Goal: Transaction & Acquisition: Purchase product/service

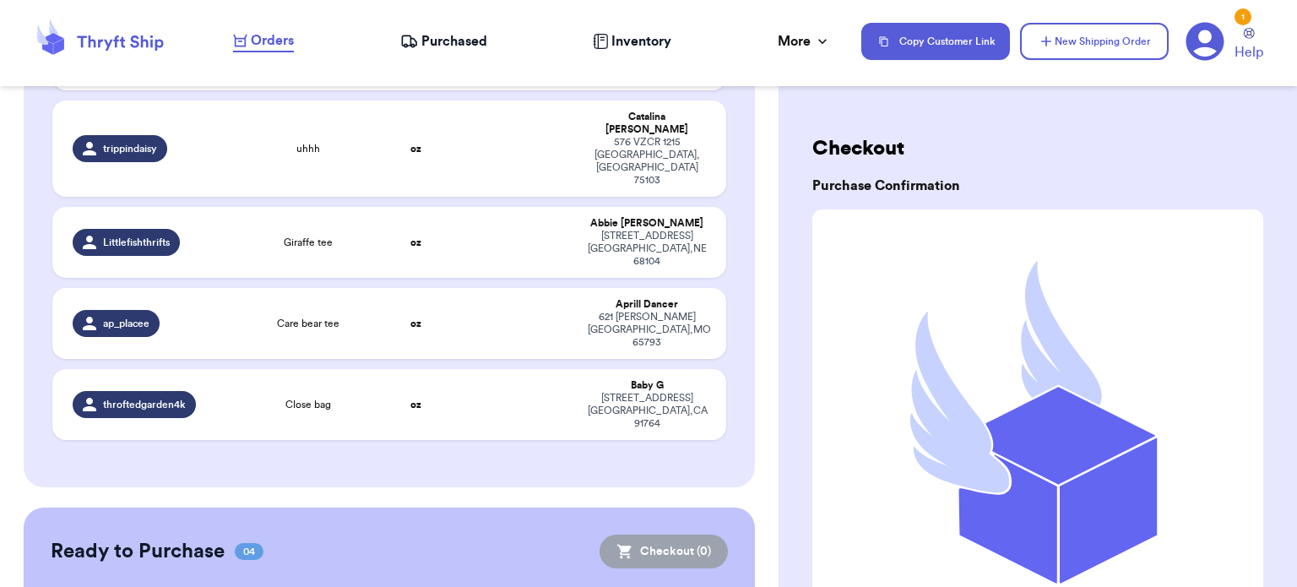
scroll to position [1505, 0]
checkbox input "true"
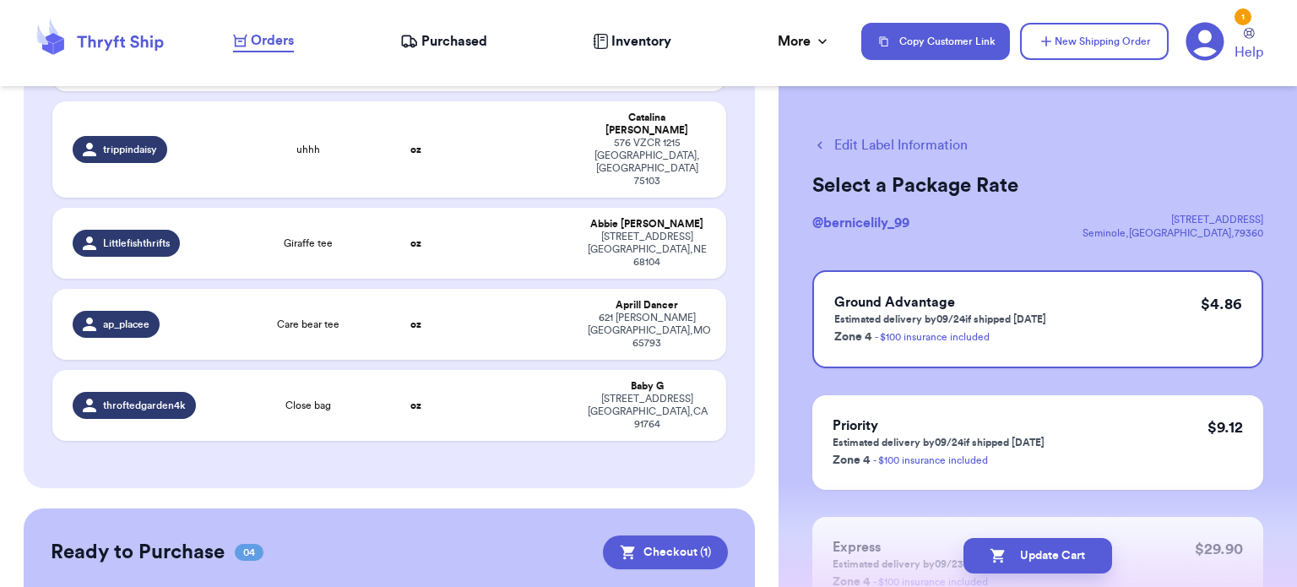
checkbox input "true"
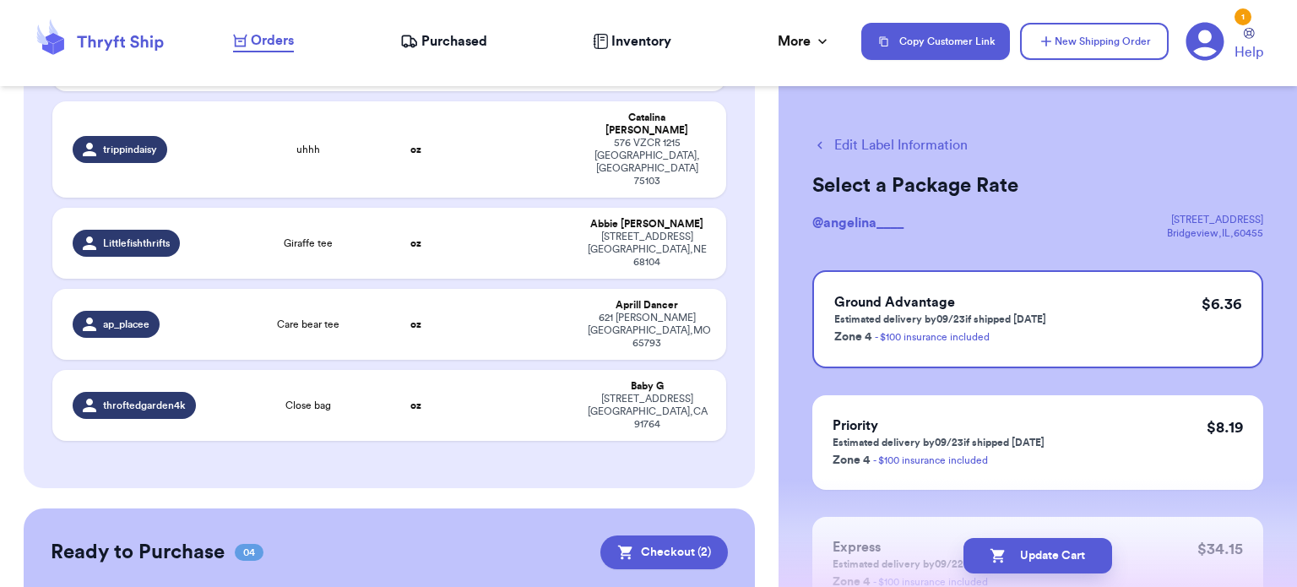
checkbox input "true"
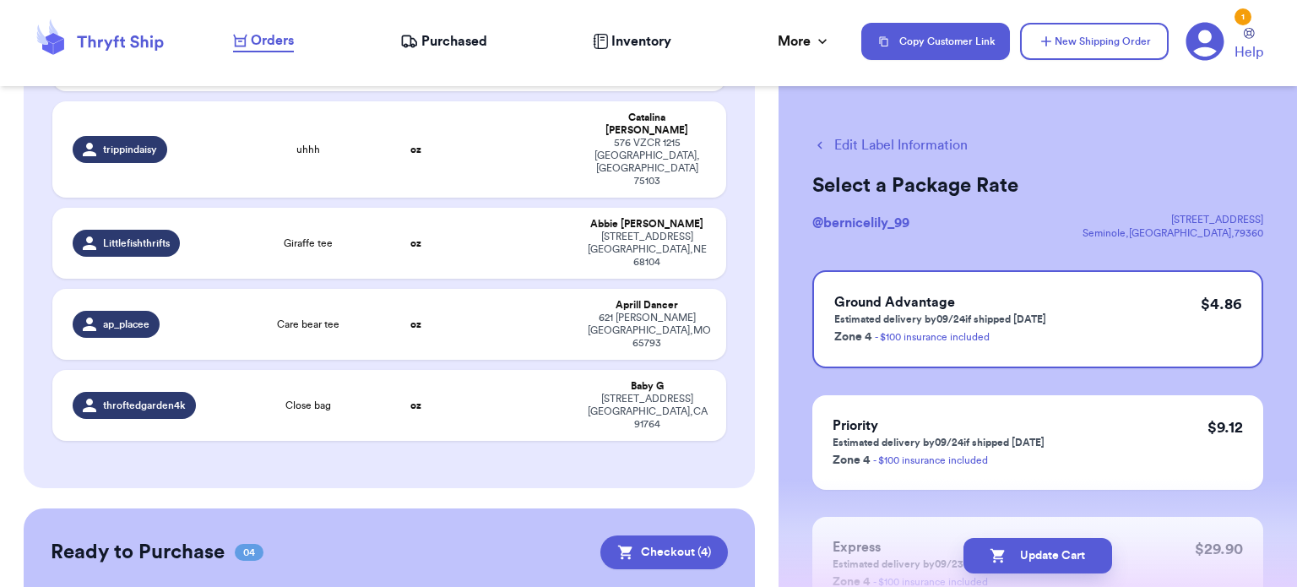
click at [838, 142] on button "Edit Label Information" at bounding box center [889, 145] width 155 height 20
checkbox input "false"
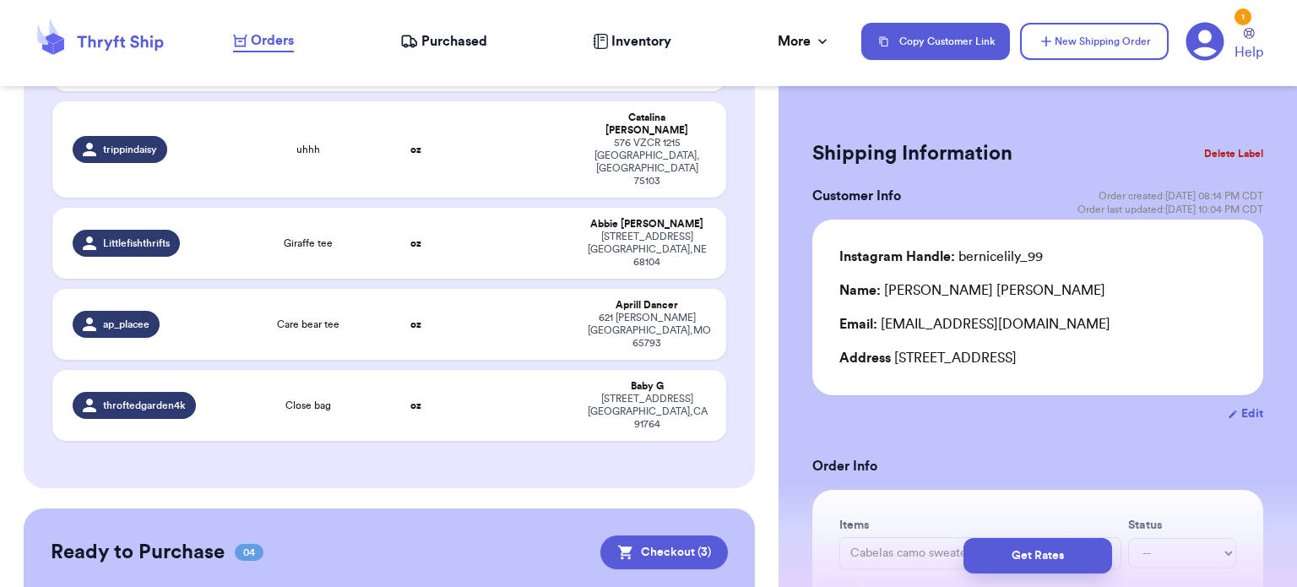
scroll to position [1517, 0]
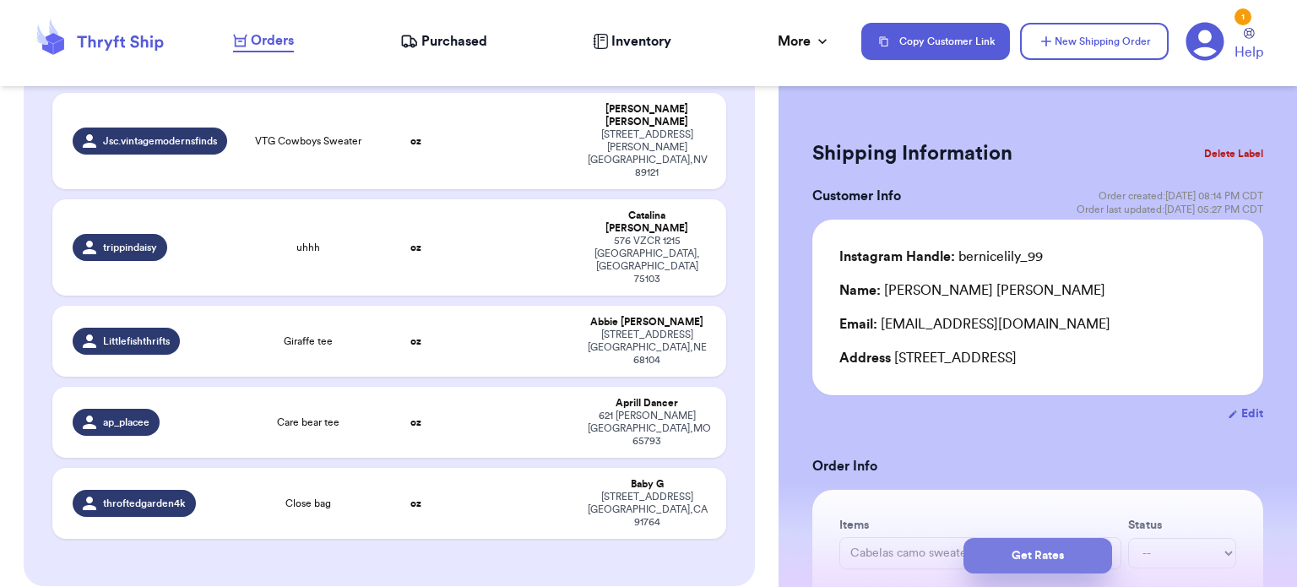
click at [1023, 551] on button "Get Rates" at bounding box center [1038, 555] width 149 height 35
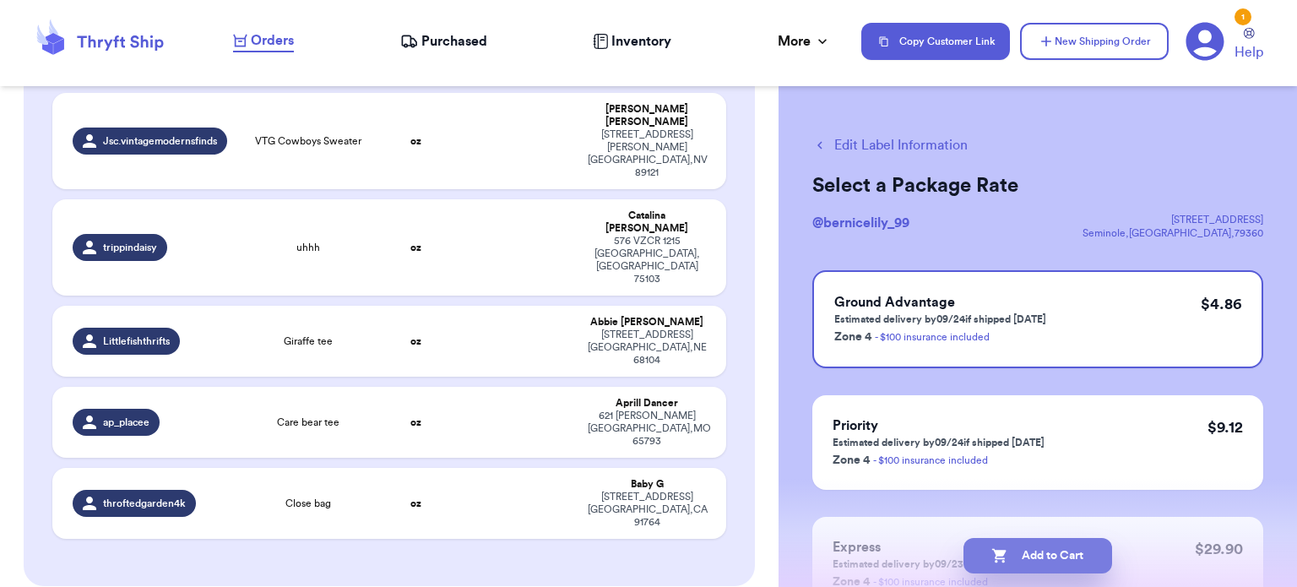
click at [1011, 547] on button "Add to Cart" at bounding box center [1038, 555] width 149 height 35
checkbox input "true"
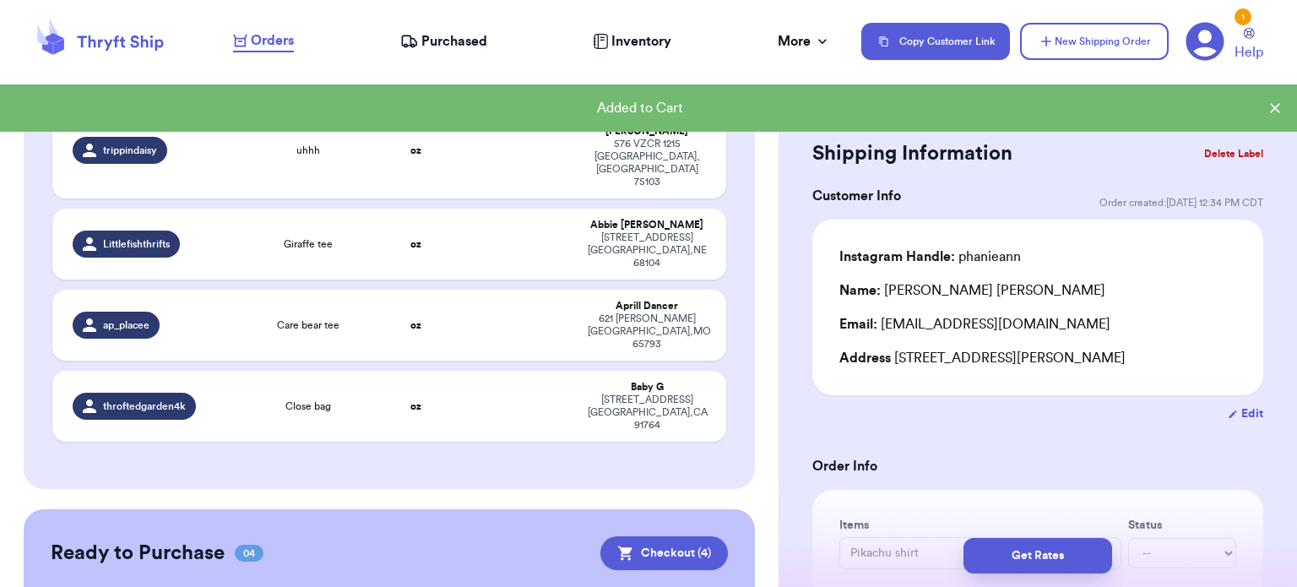
scroll to position [1508, 0]
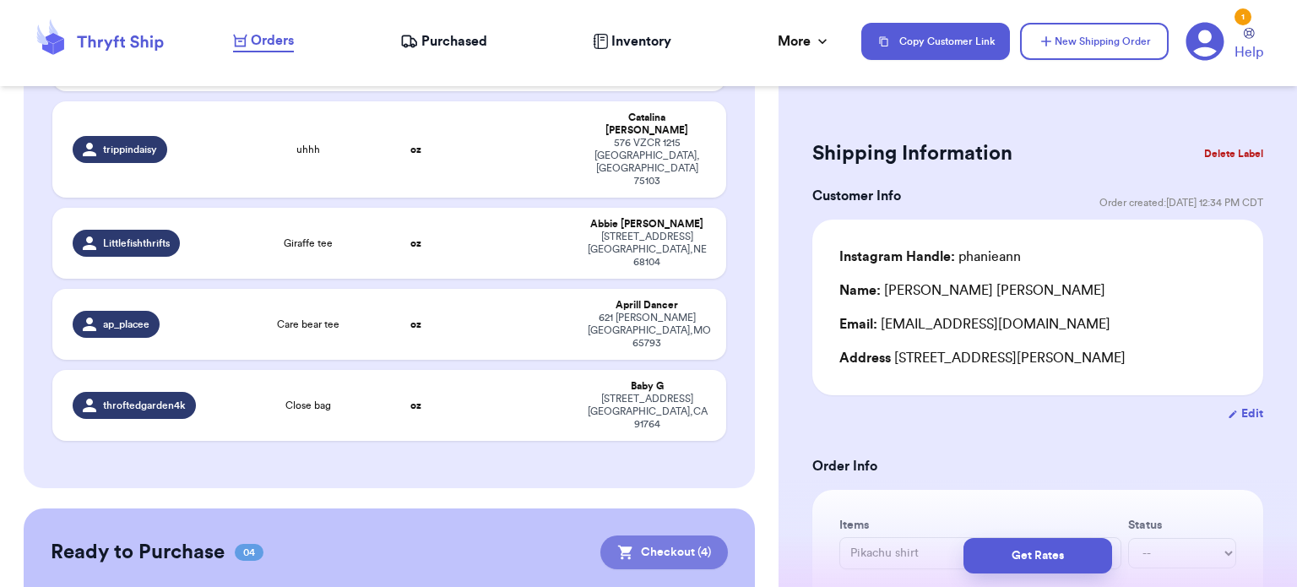
click at [628, 535] on button "Checkout ( 4 )" at bounding box center [664, 552] width 128 height 34
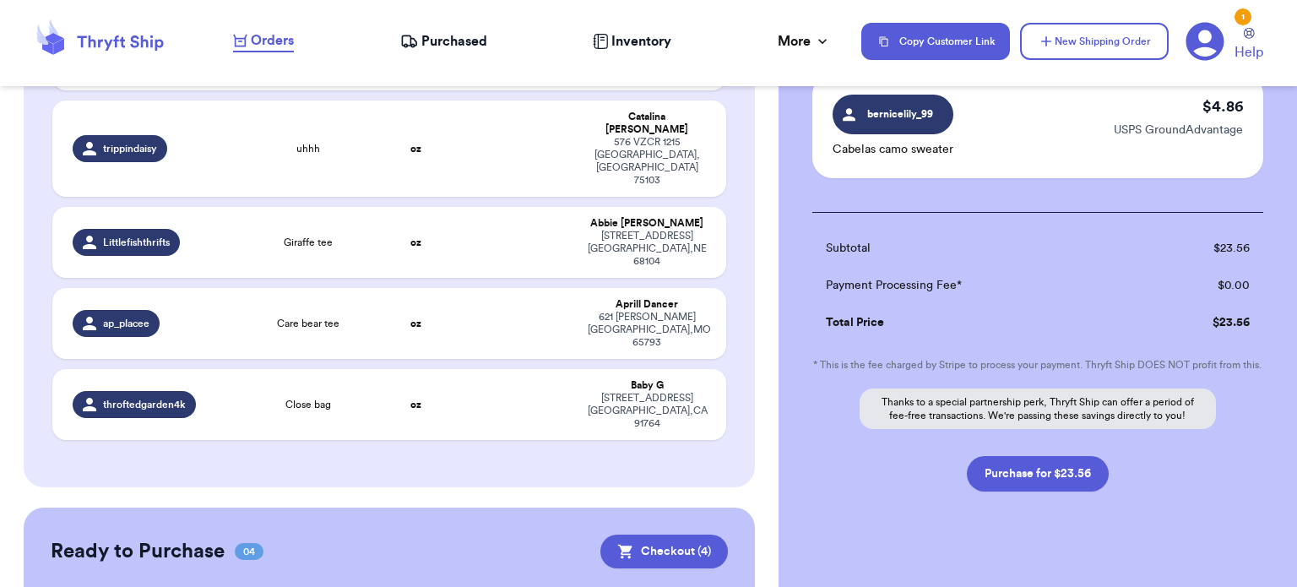
scroll to position [473, 0]
click at [1024, 481] on button "Purchase for $23.56" at bounding box center [1038, 471] width 142 height 35
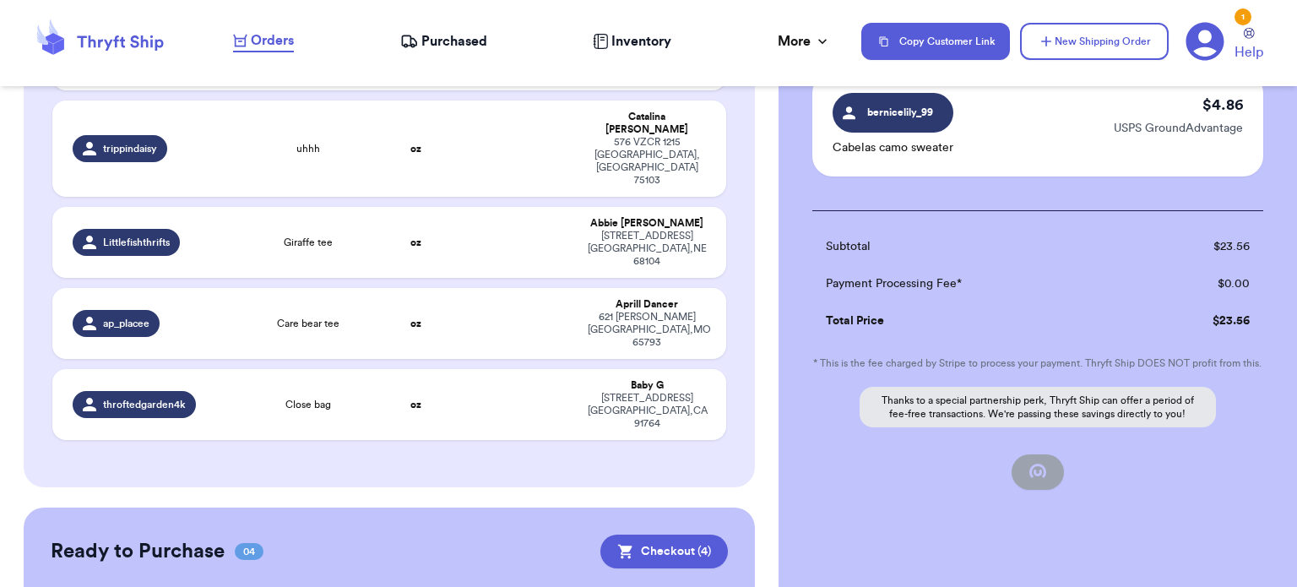
checkbox input "false"
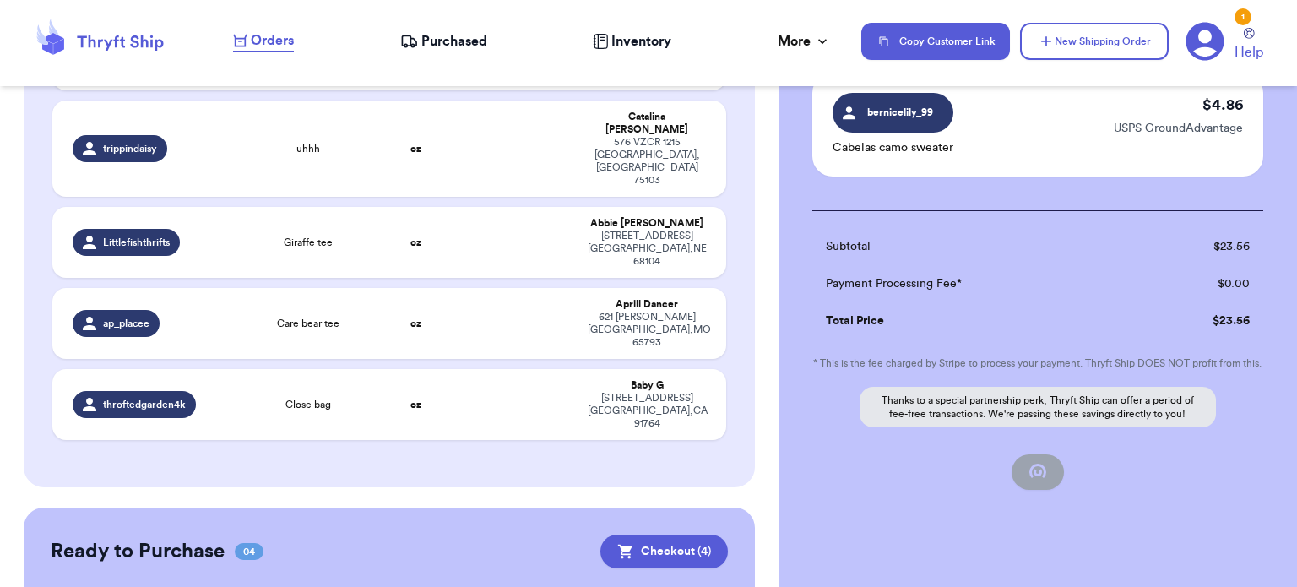
scroll to position [253, 0]
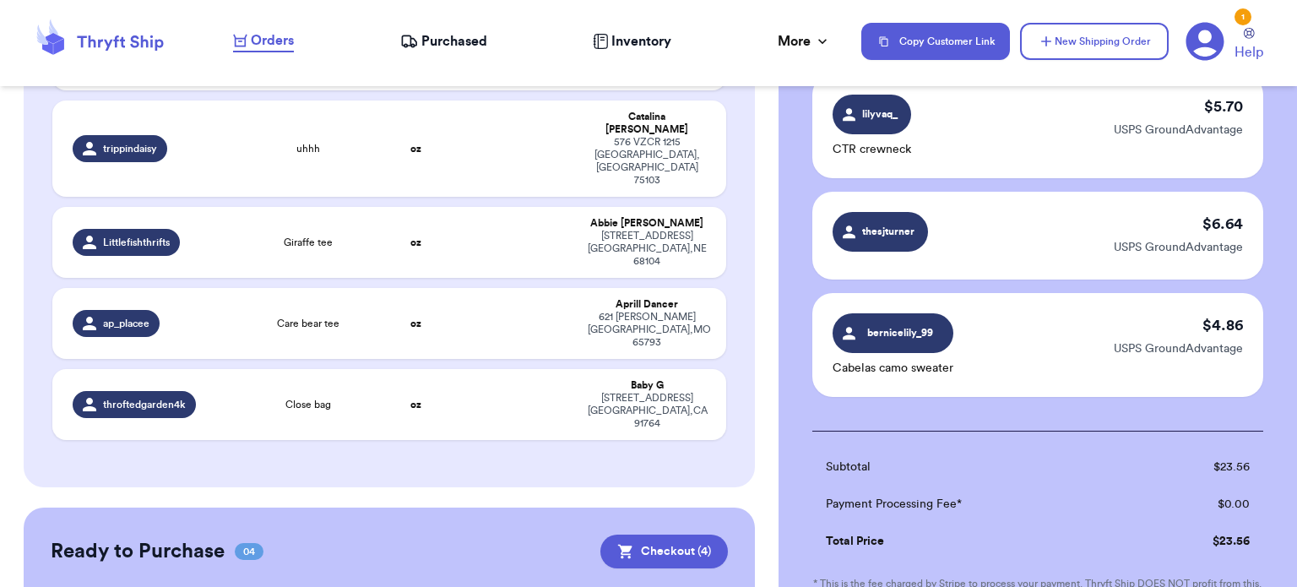
checkbox input "true"
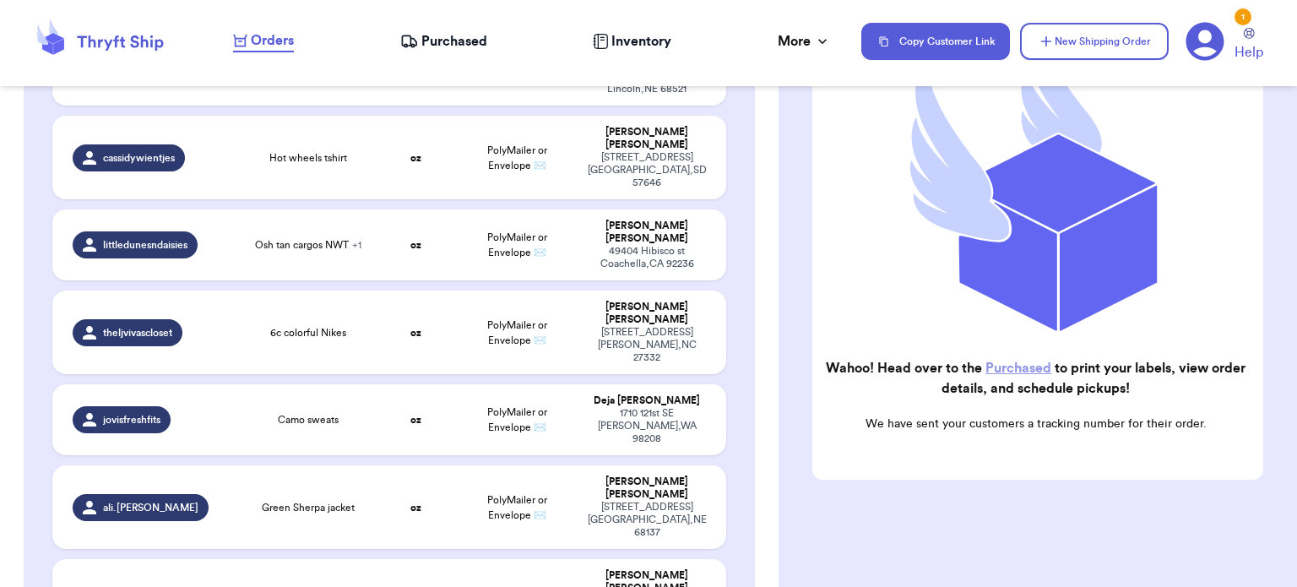
scroll to position [0, 0]
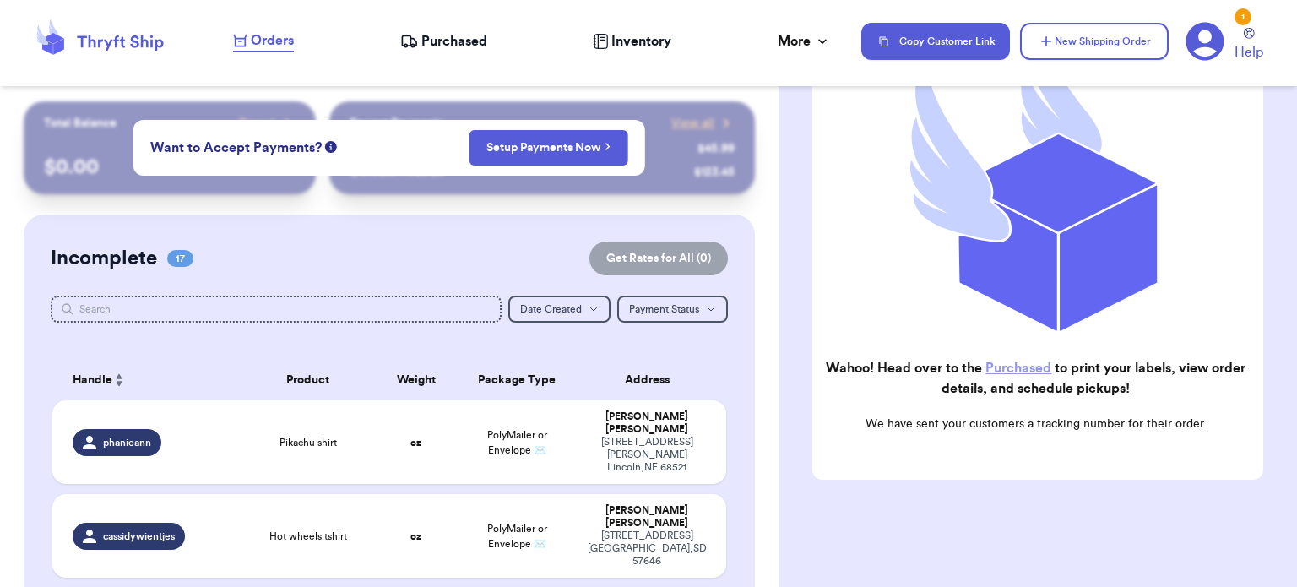
click at [1004, 361] on link "Purchased" at bounding box center [1019, 368] width 66 height 14
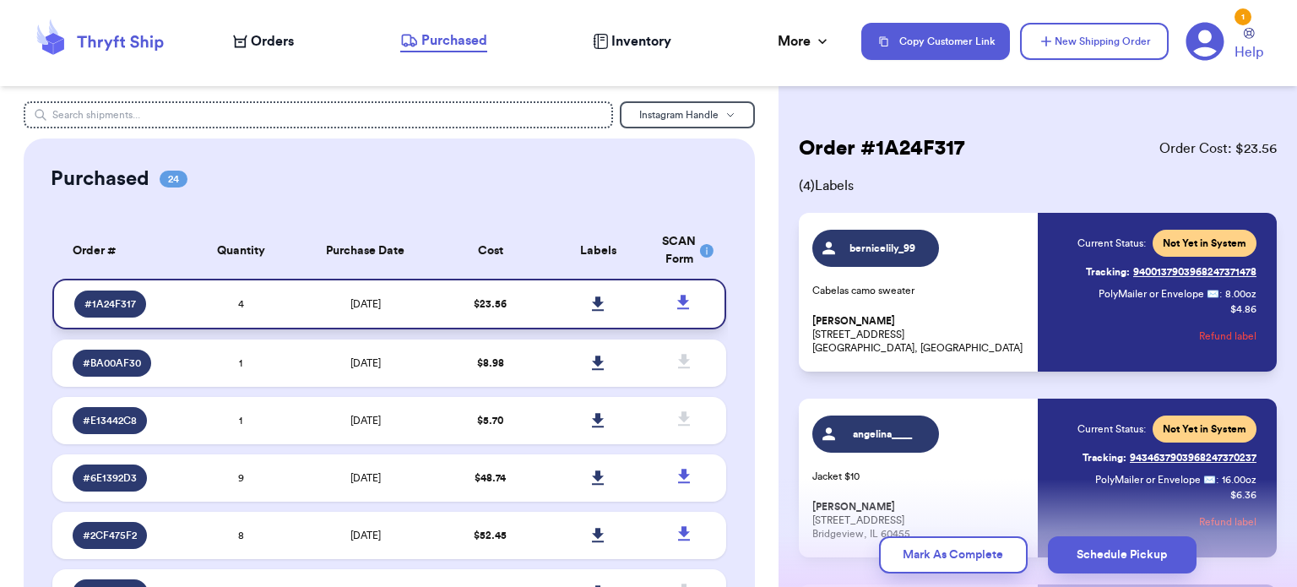
click at [592, 305] on icon at bounding box center [598, 303] width 13 height 15
